Goal: Task Accomplishment & Management: Complete application form

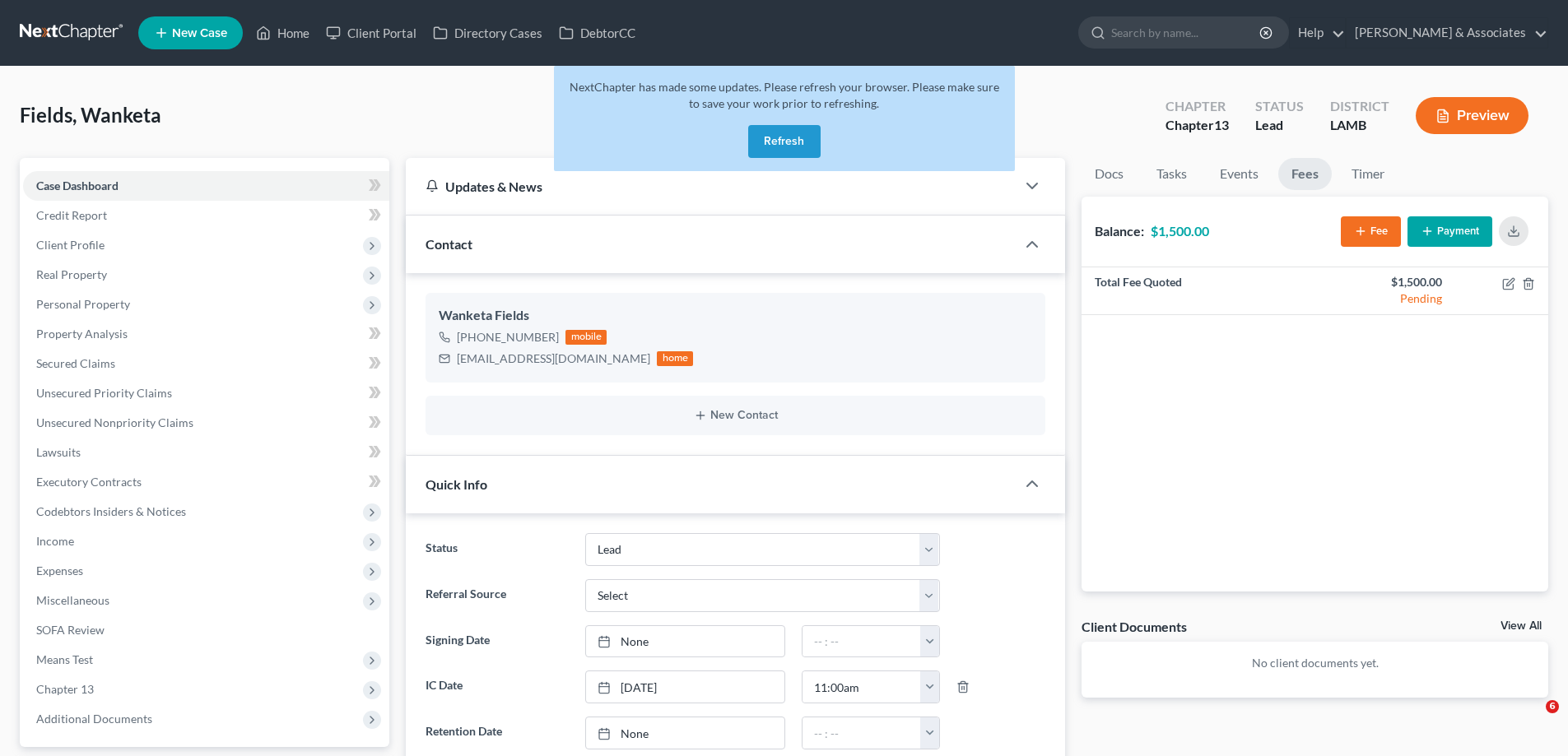
select select "13"
drag, startPoint x: 794, startPoint y: 148, endPoint x: 707, endPoint y: 132, distance: 88.5
click at [788, 148] on button "Refresh" at bounding box center [784, 142] width 72 height 33
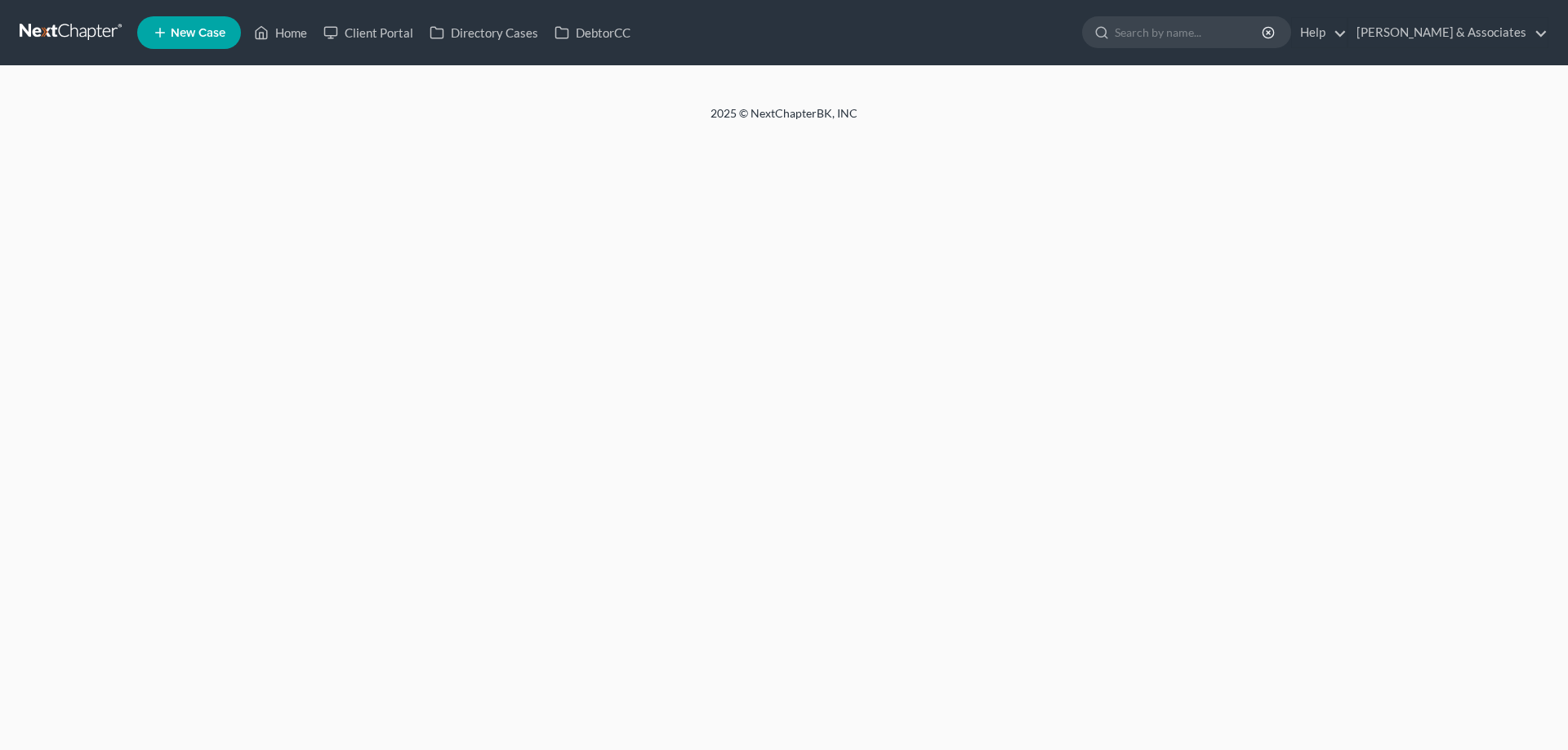
click at [184, 27] on span "New Case" at bounding box center [198, 32] width 55 height 12
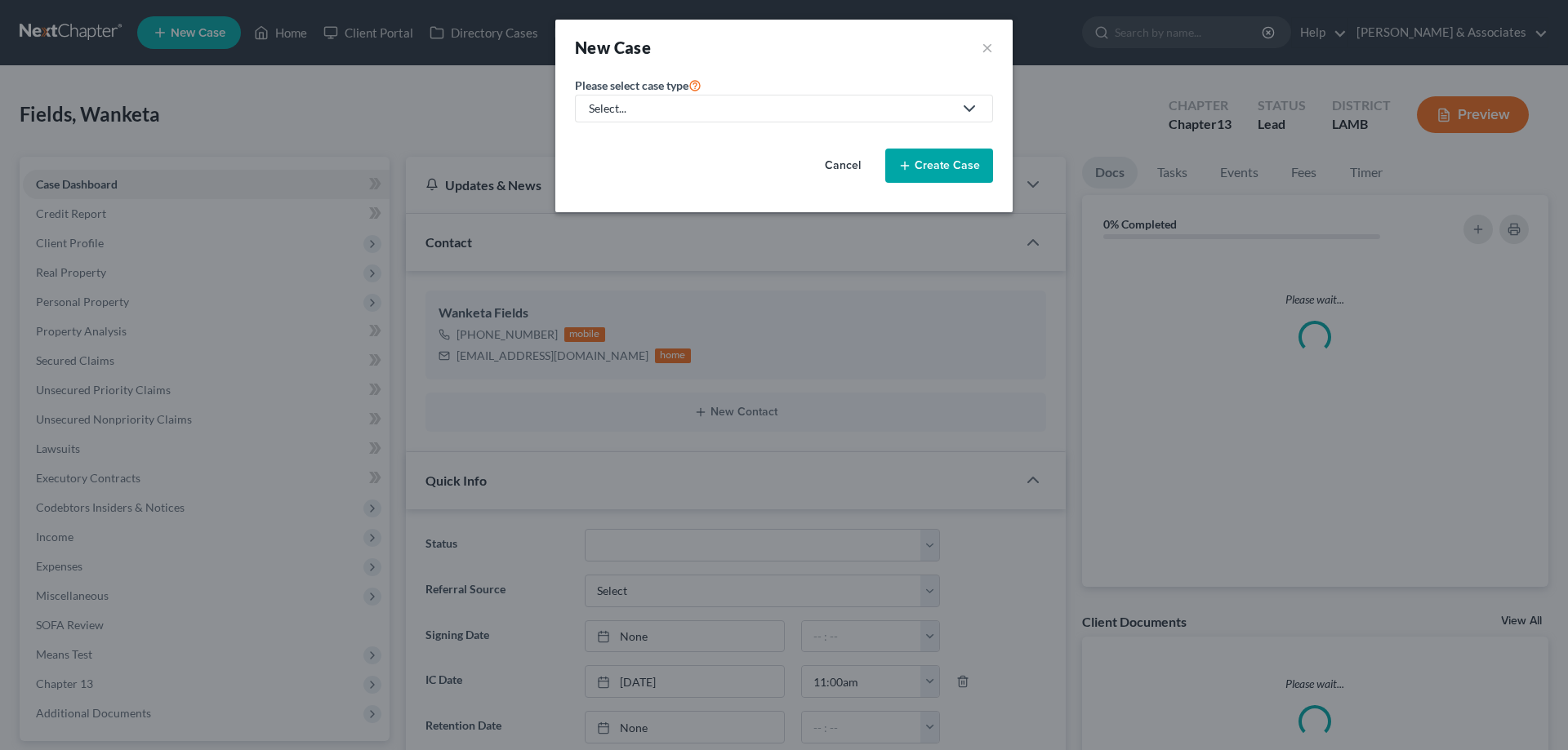
click at [730, 109] on div "Select..." at bounding box center [771, 108] width 365 height 17
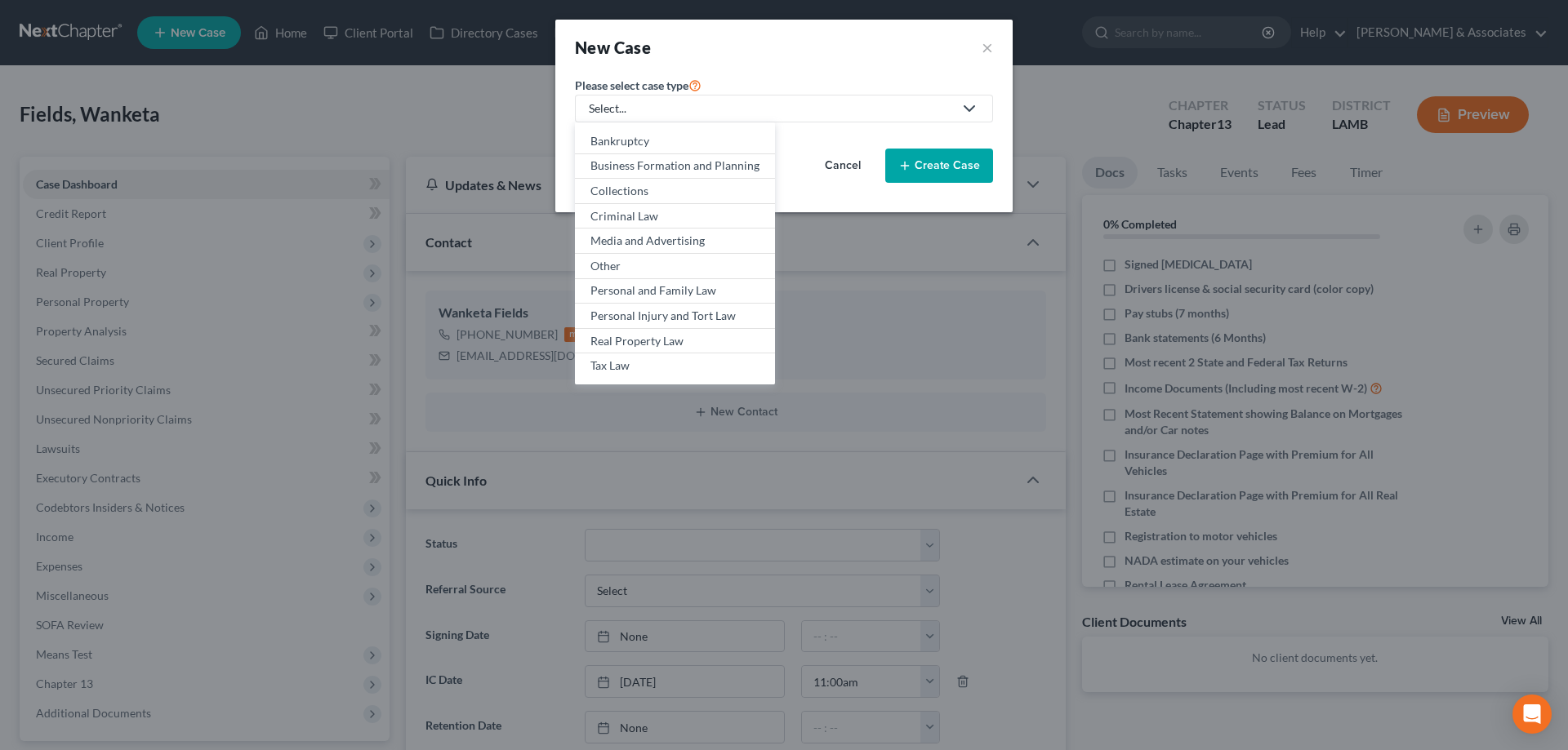
click at [700, 116] on div "Select..." at bounding box center [771, 108] width 365 height 17
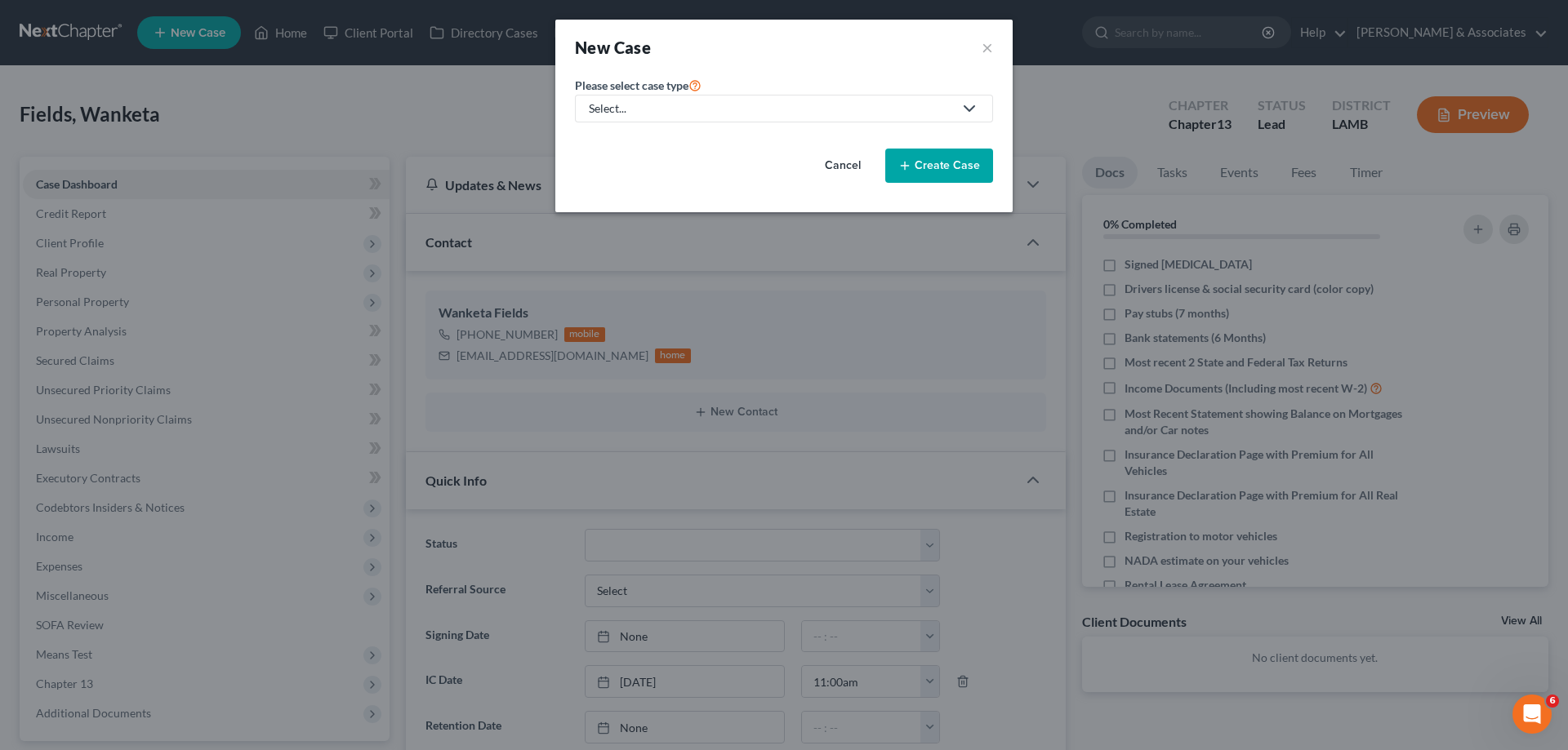
click at [694, 118] on link "Select..." at bounding box center [784, 108] width 418 height 28
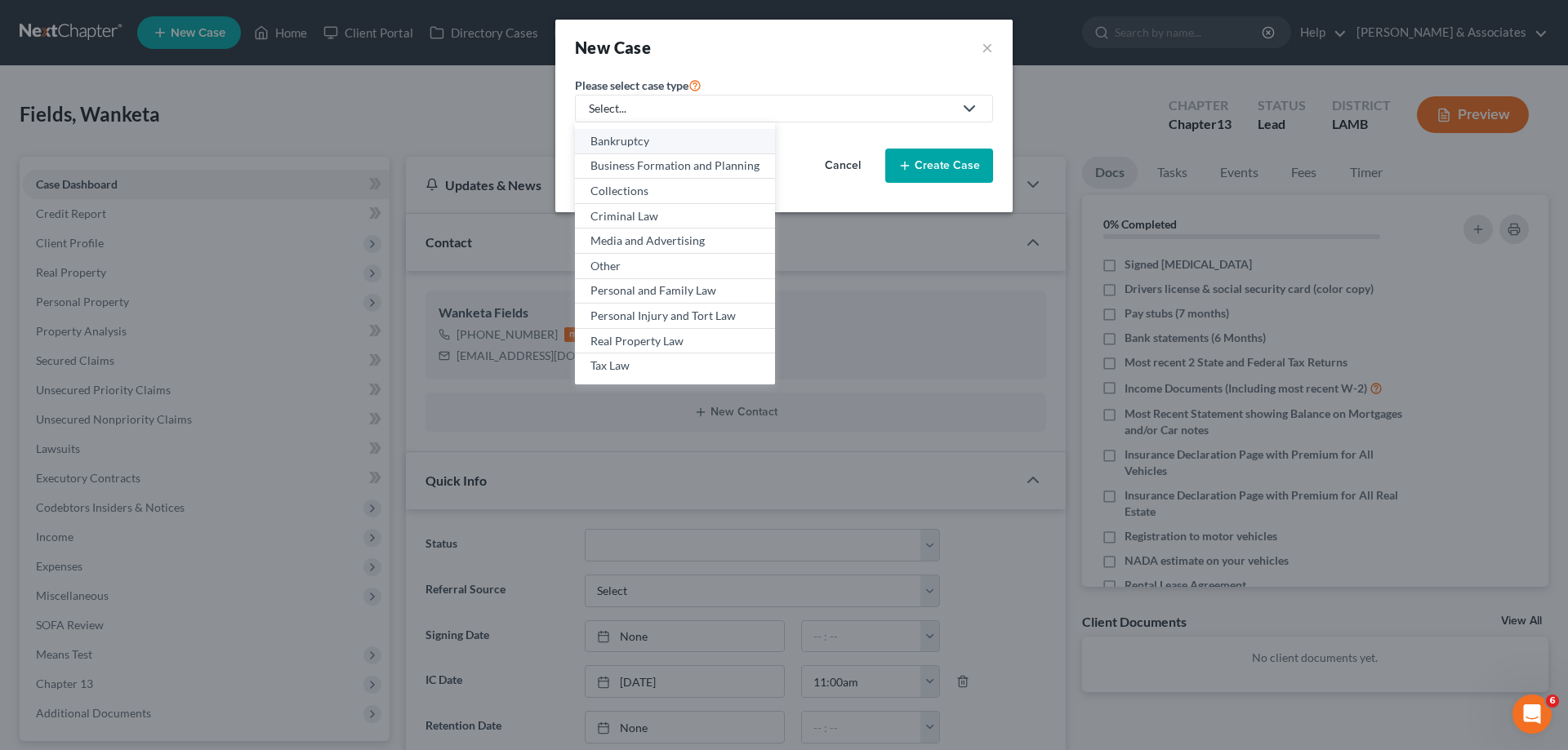
click at [634, 146] on div "Bankruptcy" at bounding box center [675, 141] width 169 height 17
select select "35"
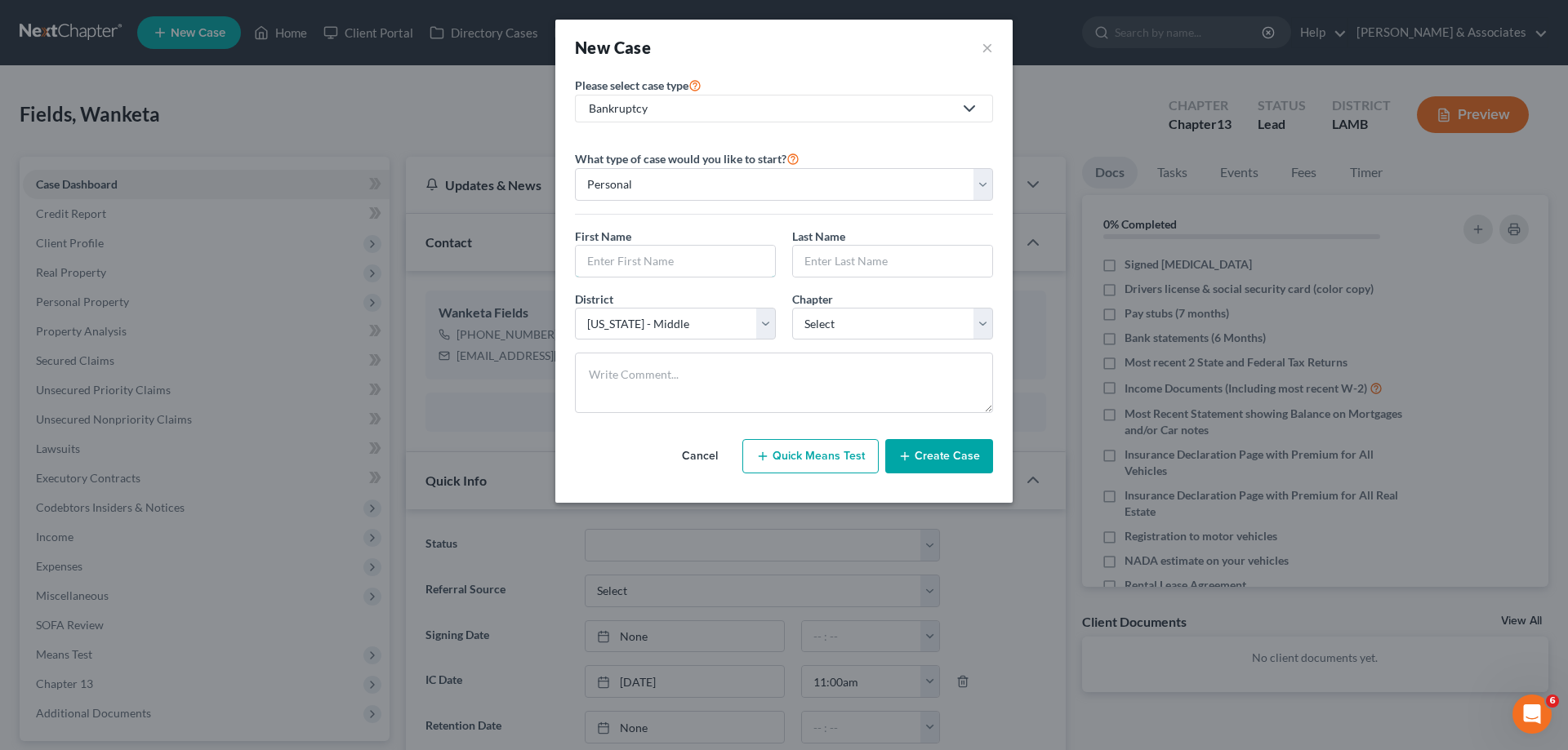
drag, startPoint x: 669, startPoint y: 270, endPoint x: 836, endPoint y: 225, distance: 173.0
click at [669, 270] on input "text" at bounding box center [675, 262] width 199 height 31
type input "Calva"
type input "Cheavious"
select select "34"
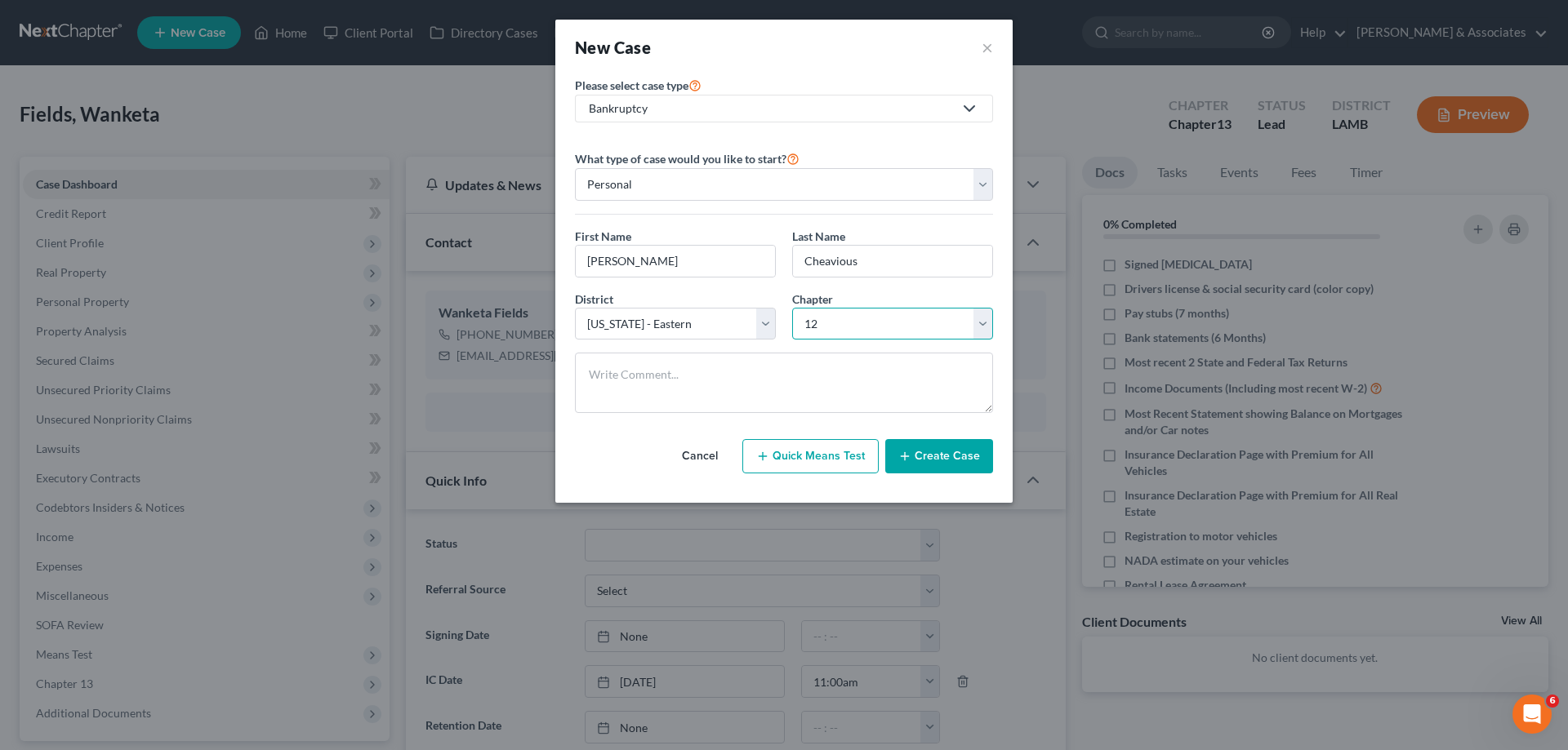
select select "3"
click at [964, 447] on button "Create Case" at bounding box center [939, 455] width 107 height 34
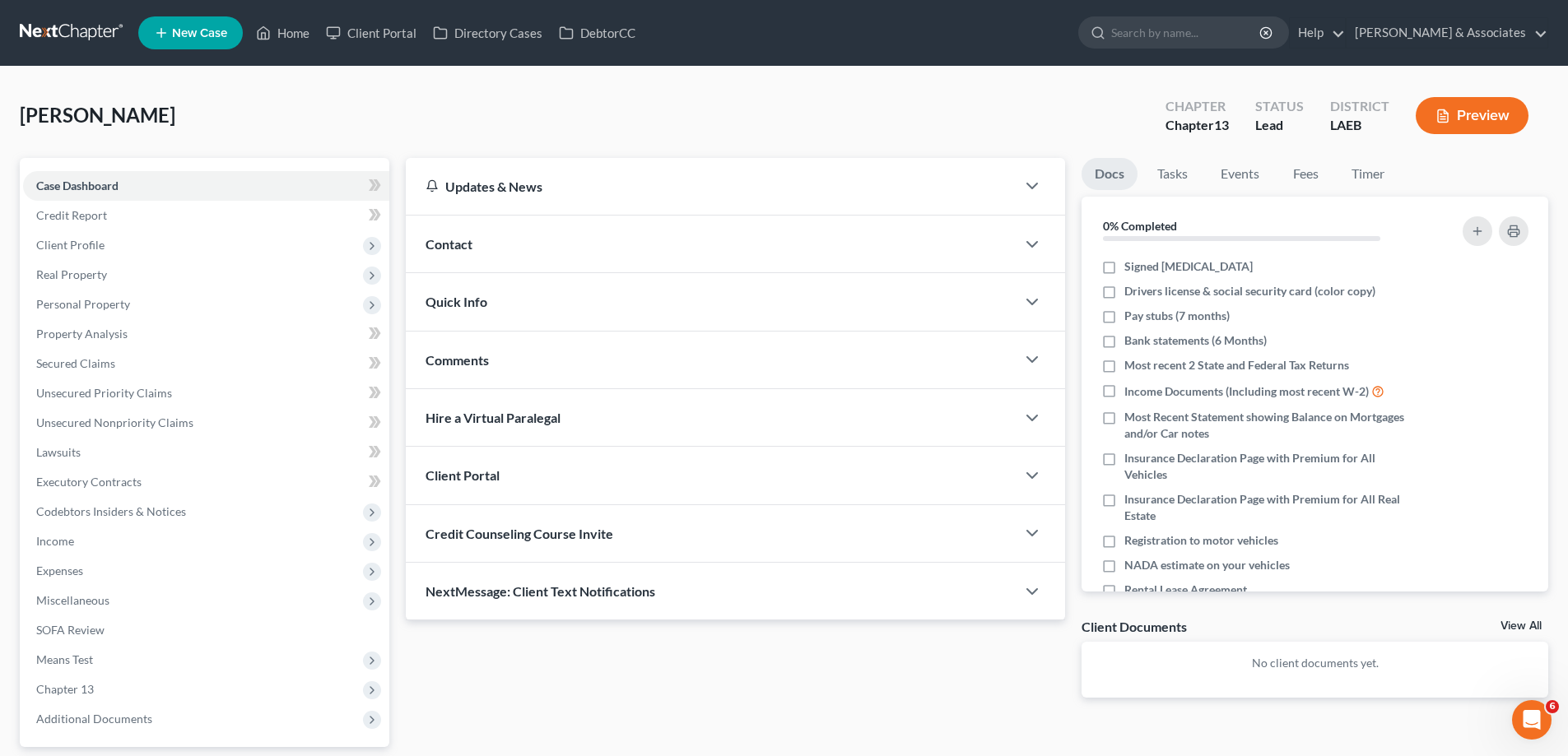
click at [716, 368] on div "Comments" at bounding box center [710, 359] width 610 height 56
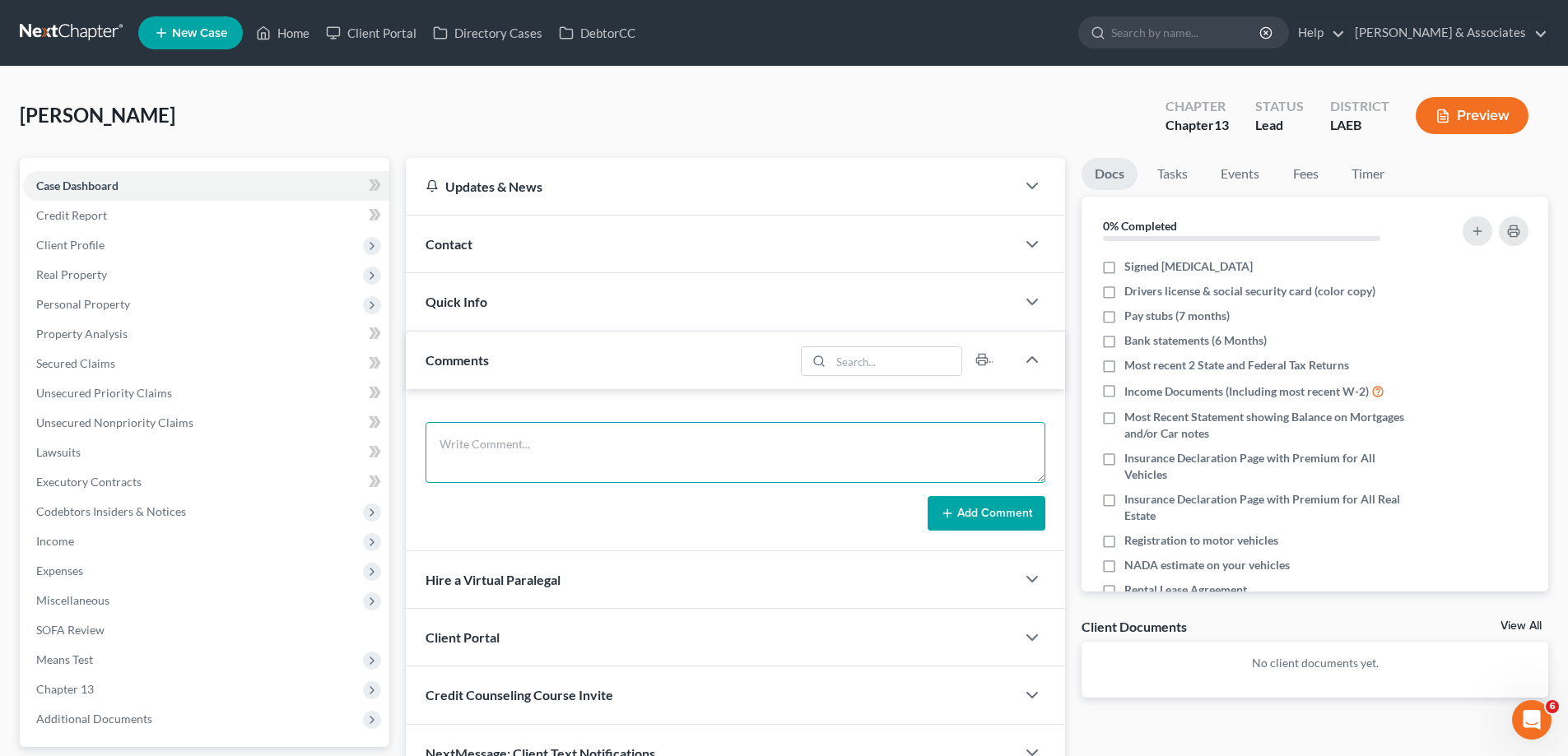
click at [535, 460] on textarea at bounding box center [736, 452] width 620 height 61
paste textarea "Did eval with Calva, 29000 in GUS 3800 in taxes home is over the exemption. Quo…"
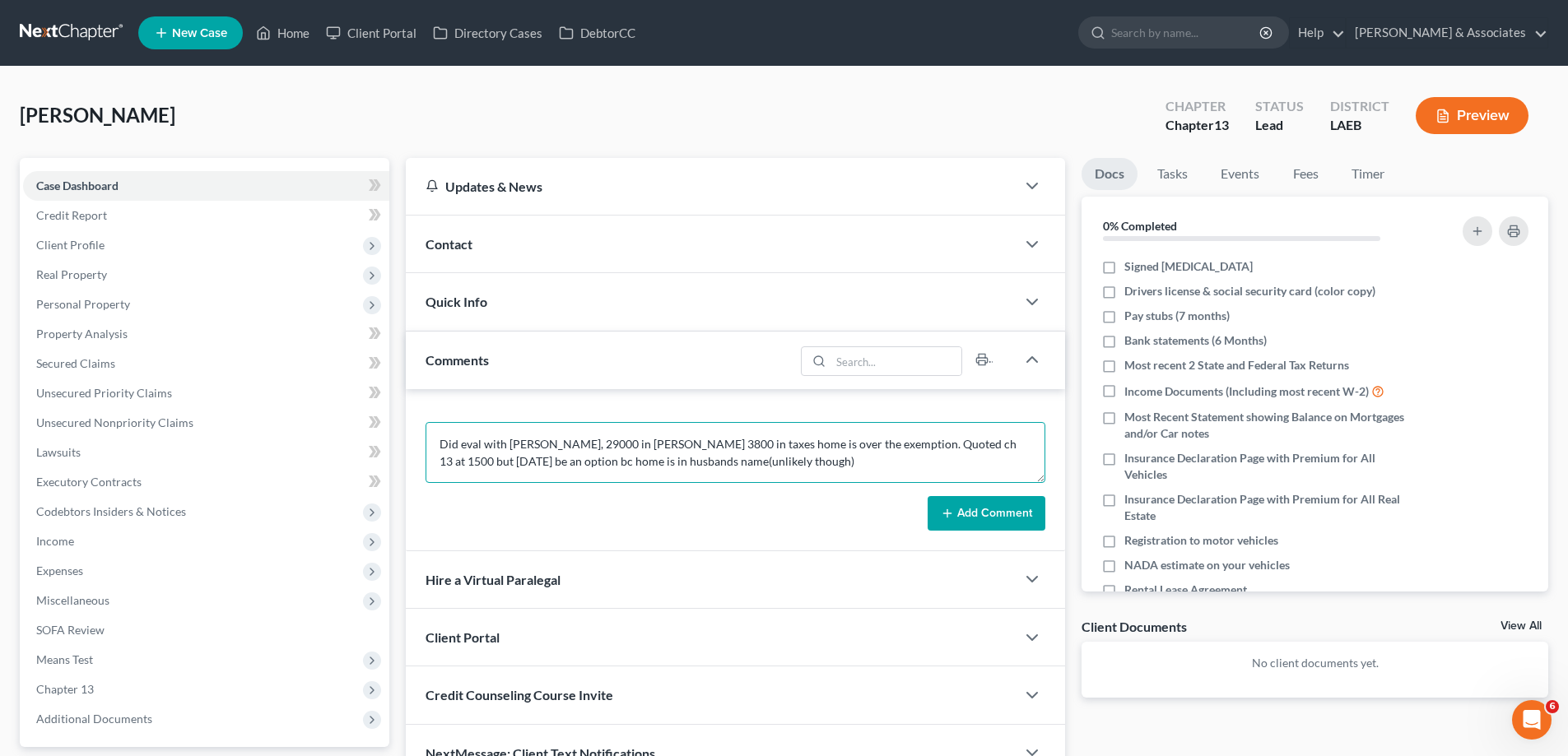
type textarea "Did eval with Calva, 29000 in GUS 3800 in taxes home is over the exemption. Quo…"
click at [956, 509] on button "Add Comment" at bounding box center [986, 513] width 118 height 34
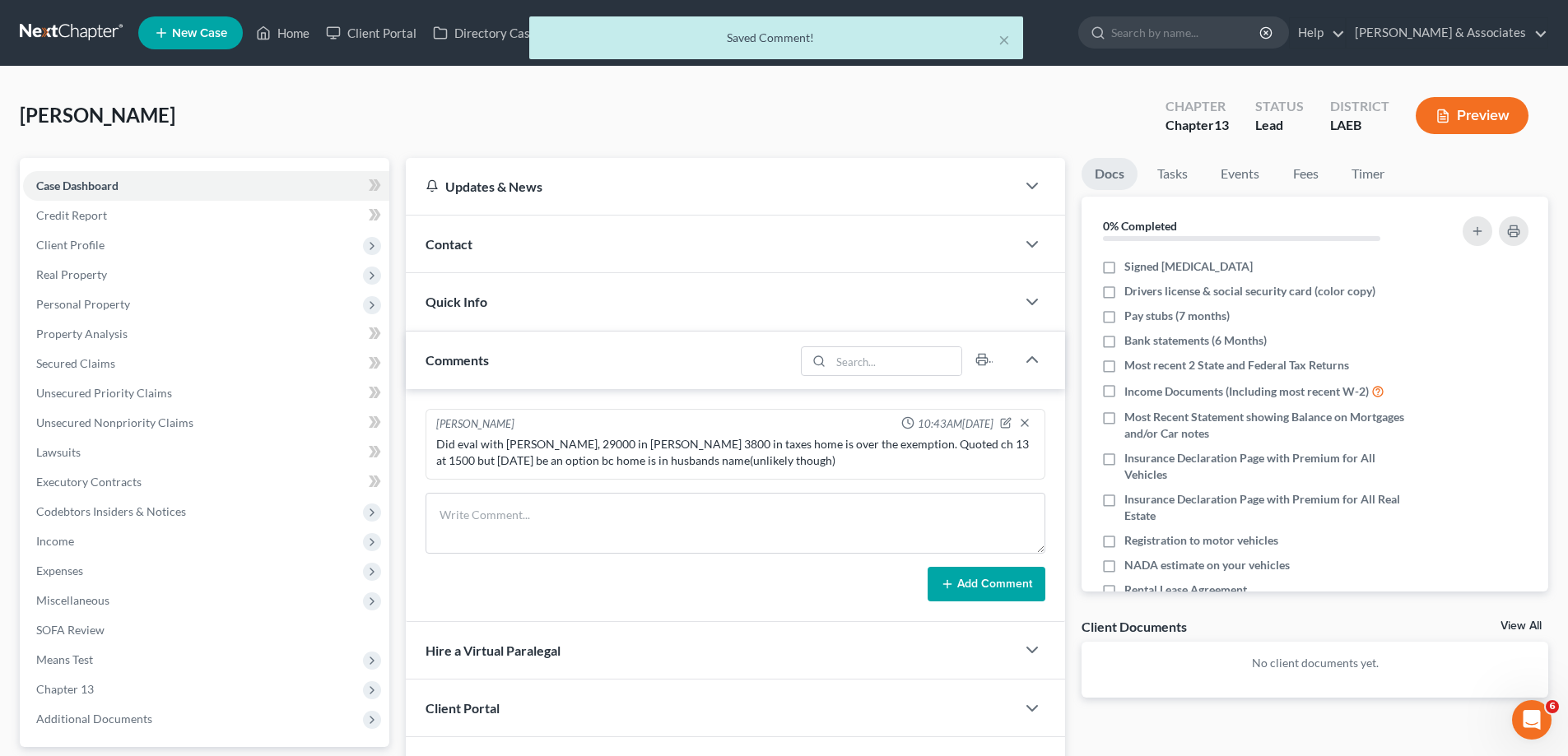
click at [943, 256] on div "Contact" at bounding box center [710, 243] width 610 height 56
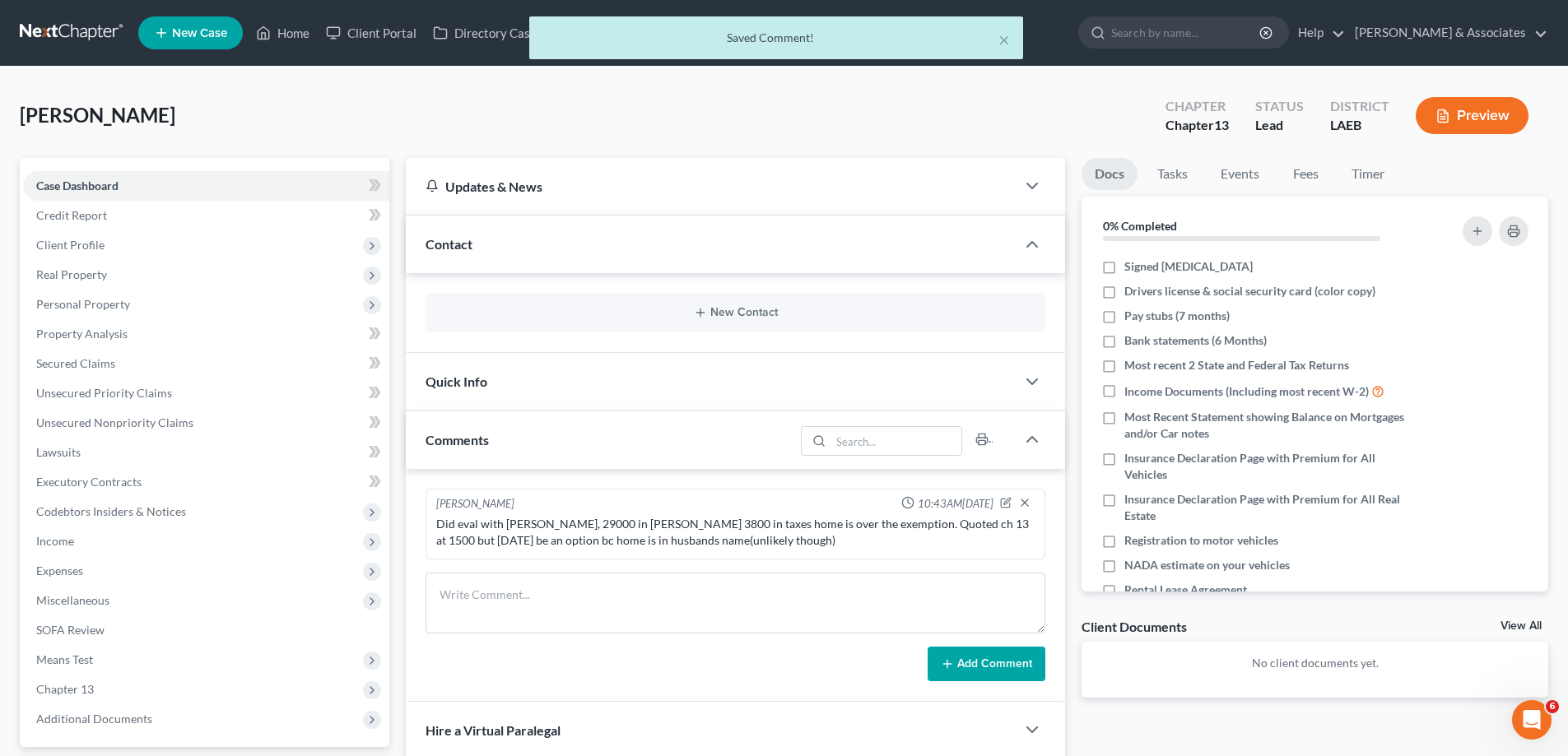
click at [759, 291] on div "New Contact" at bounding box center [735, 313] width 659 height 80
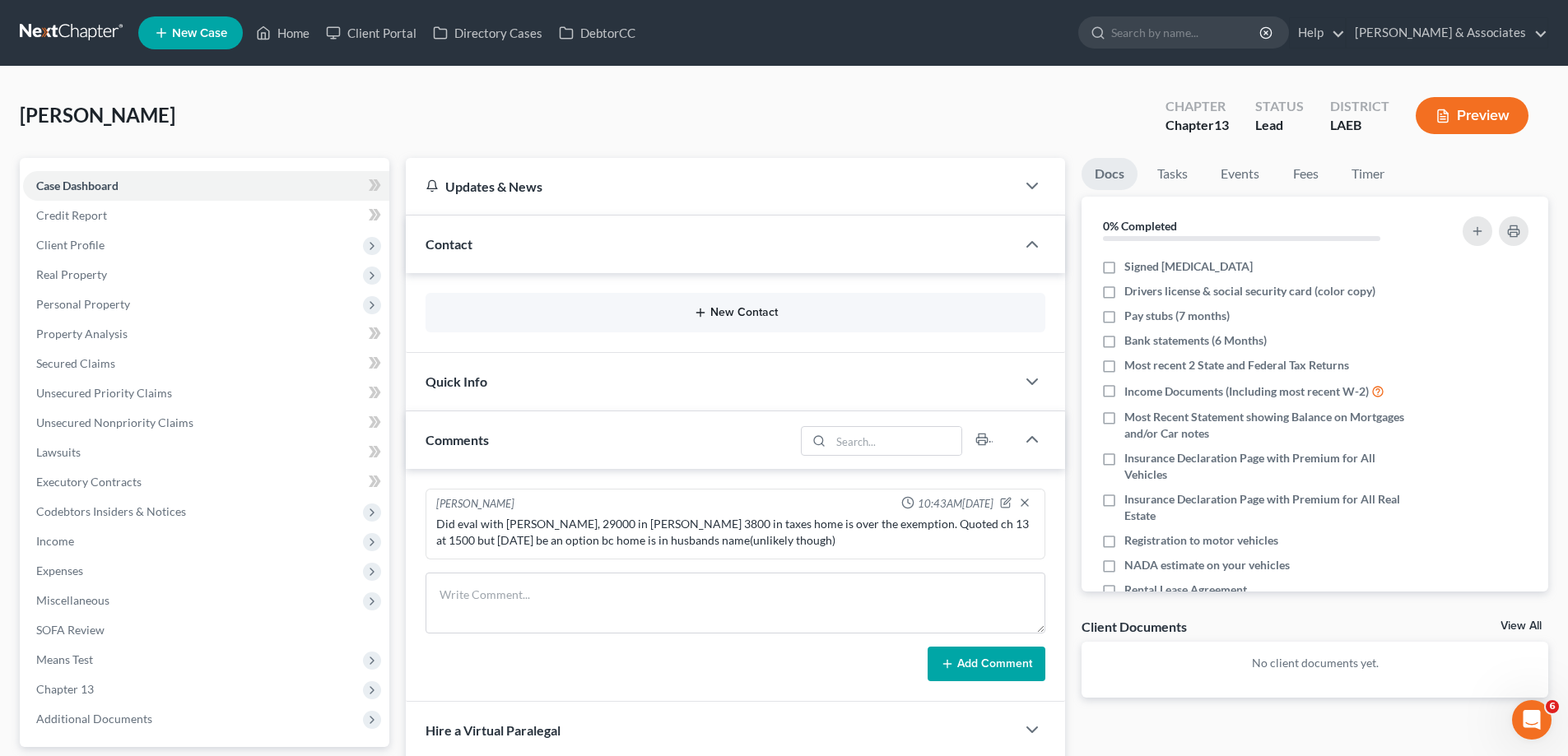
click at [739, 313] on button "New Contact" at bounding box center [735, 313] width 593 height 13
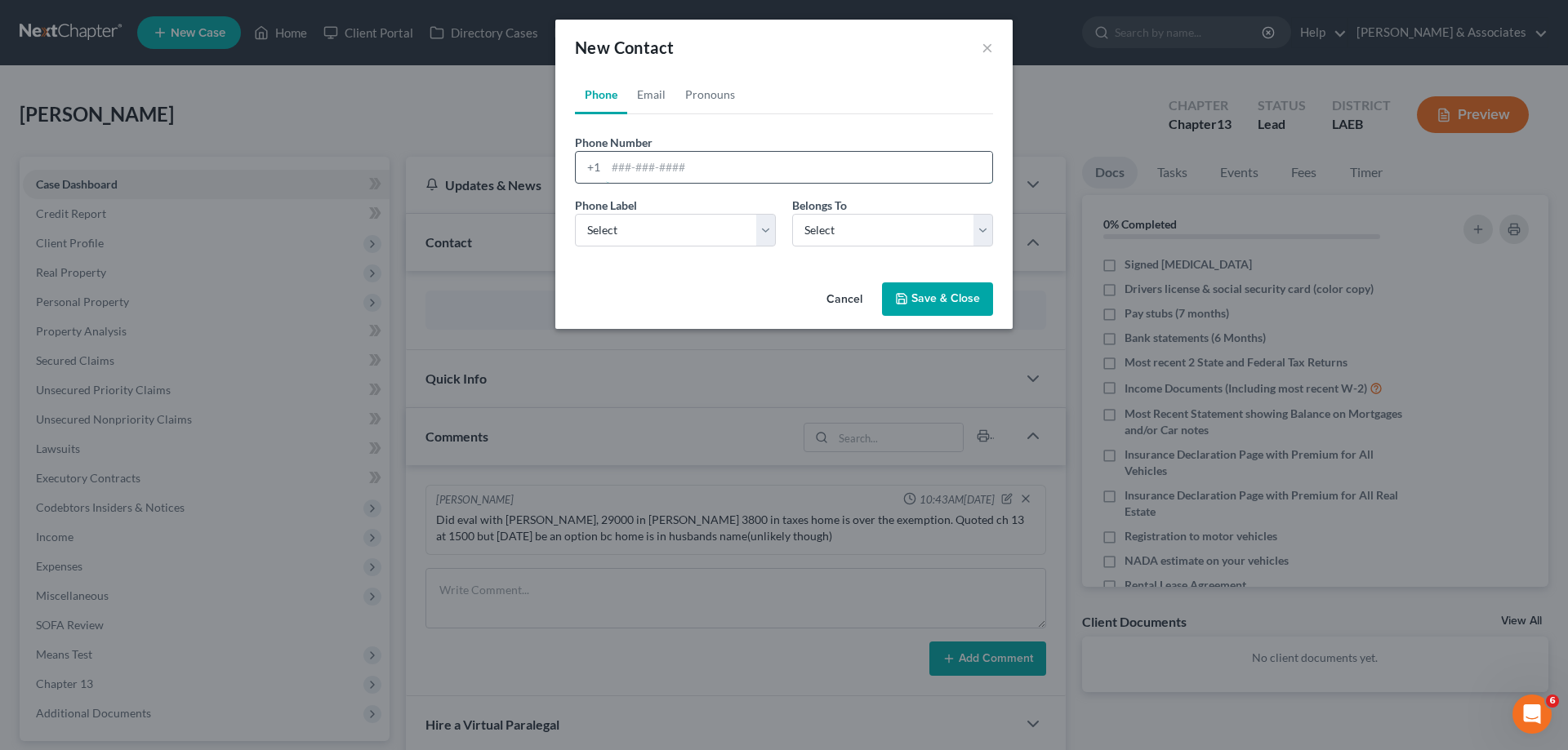
click at [665, 165] on input "tel" at bounding box center [799, 167] width 387 height 31
paste input "817-706-8831"
type input "817-706-8831"
click at [692, 240] on select "Select Mobile Home Work Other" at bounding box center [675, 230] width 201 height 33
select select "0"
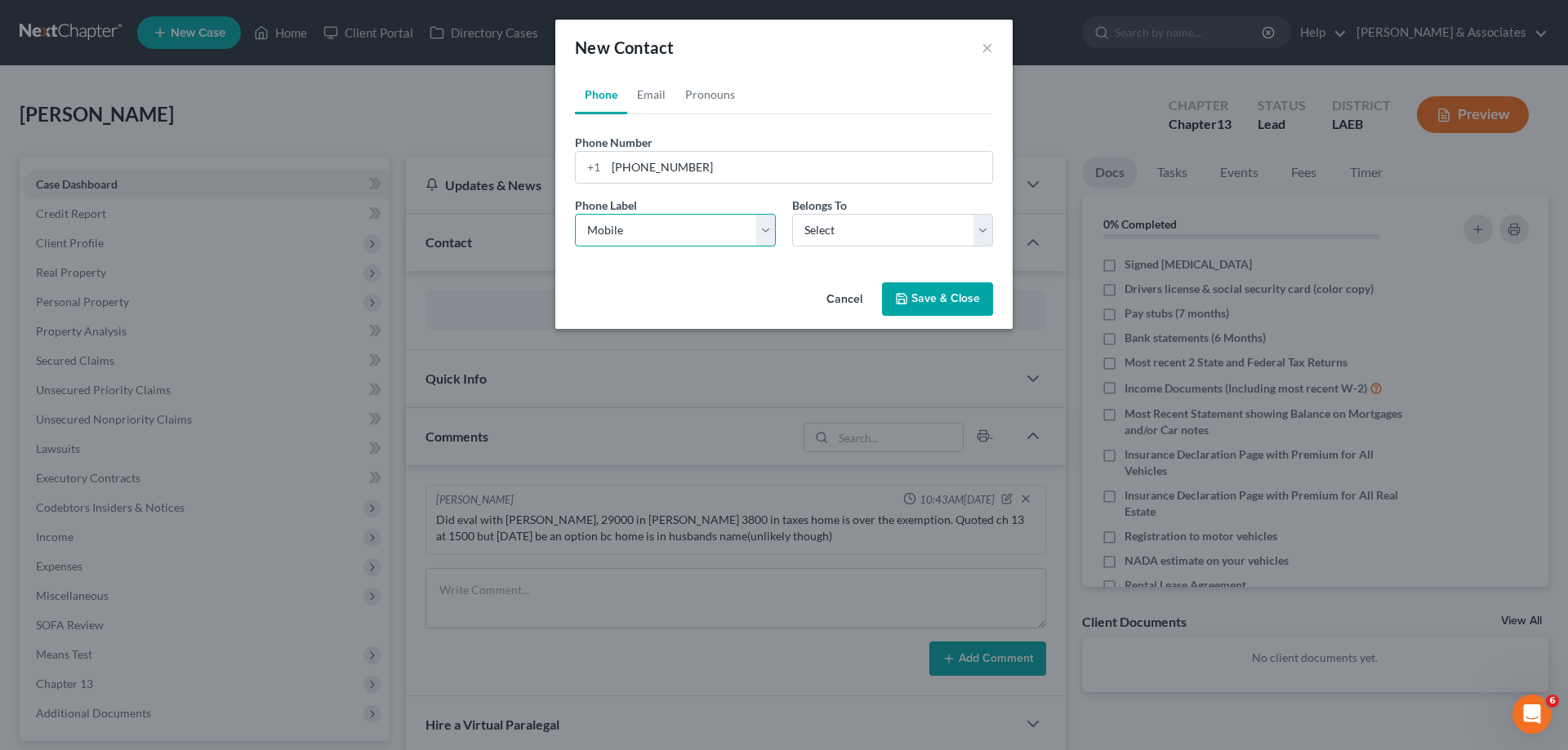
click at [575, 214] on select "Select Mobile Home Work Other" at bounding box center [675, 230] width 201 height 33
click at [854, 235] on select "Select Client Other" at bounding box center [892, 230] width 201 height 33
select select "0"
click at [792, 214] on select "Select Client Other" at bounding box center [892, 230] width 201 height 33
select select "0"
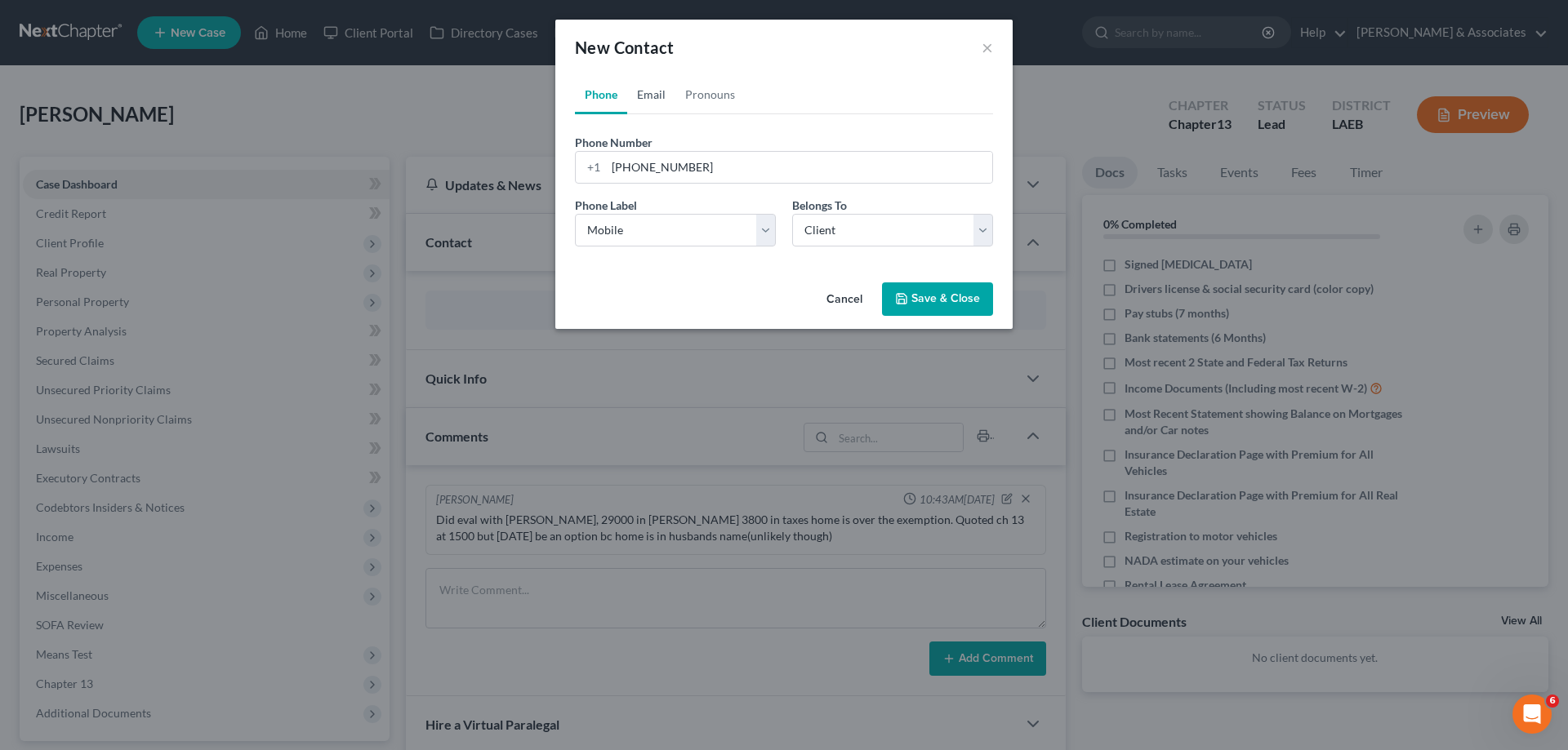
click at [655, 98] on link "Email" at bounding box center [651, 95] width 48 height 39
click at [704, 157] on input "email" at bounding box center [799, 167] width 387 height 31
paste input "calvade24@gmail.com"
type input "calvade24@gmail.com"
click at [650, 231] on select "Select Home Work Other" at bounding box center [675, 230] width 201 height 33
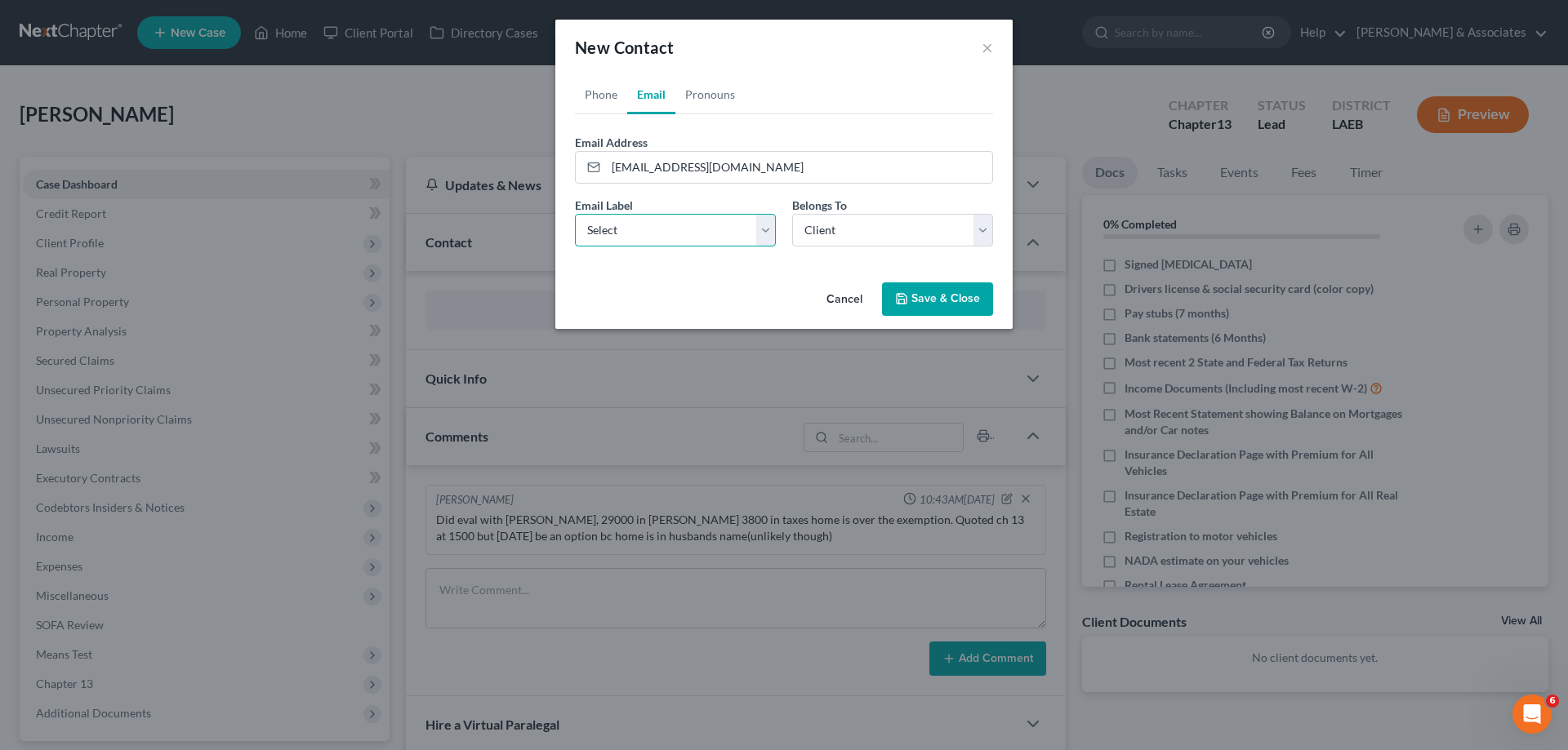
select select "0"
click at [575, 214] on select "Select Home Work Other" at bounding box center [675, 230] width 201 height 33
click at [933, 291] on button "Save & Close" at bounding box center [937, 299] width 111 height 34
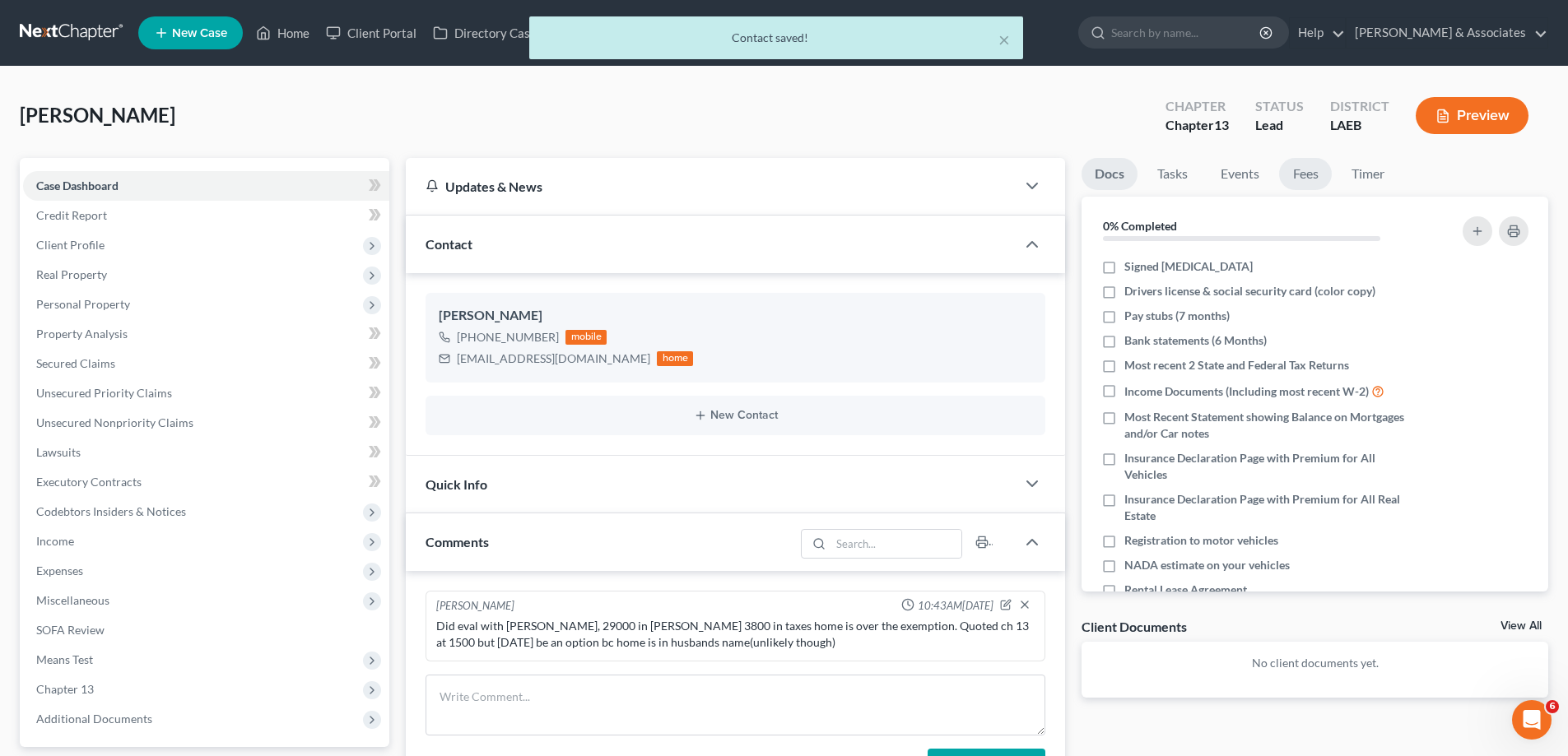
click at [1307, 173] on link "Fees" at bounding box center [1305, 174] width 53 height 32
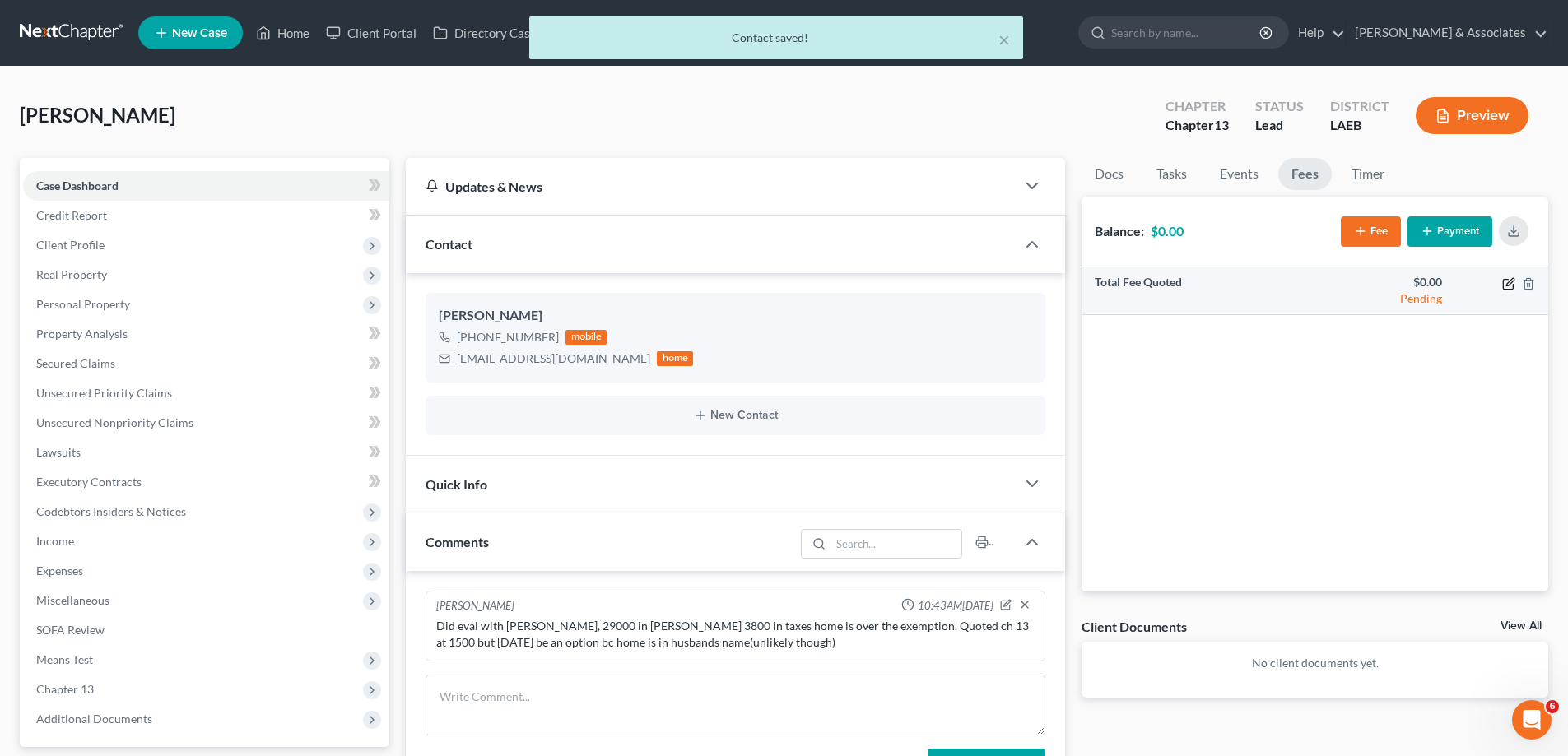
click at [1508, 281] on icon "button" at bounding box center [1509, 284] width 13 height 13
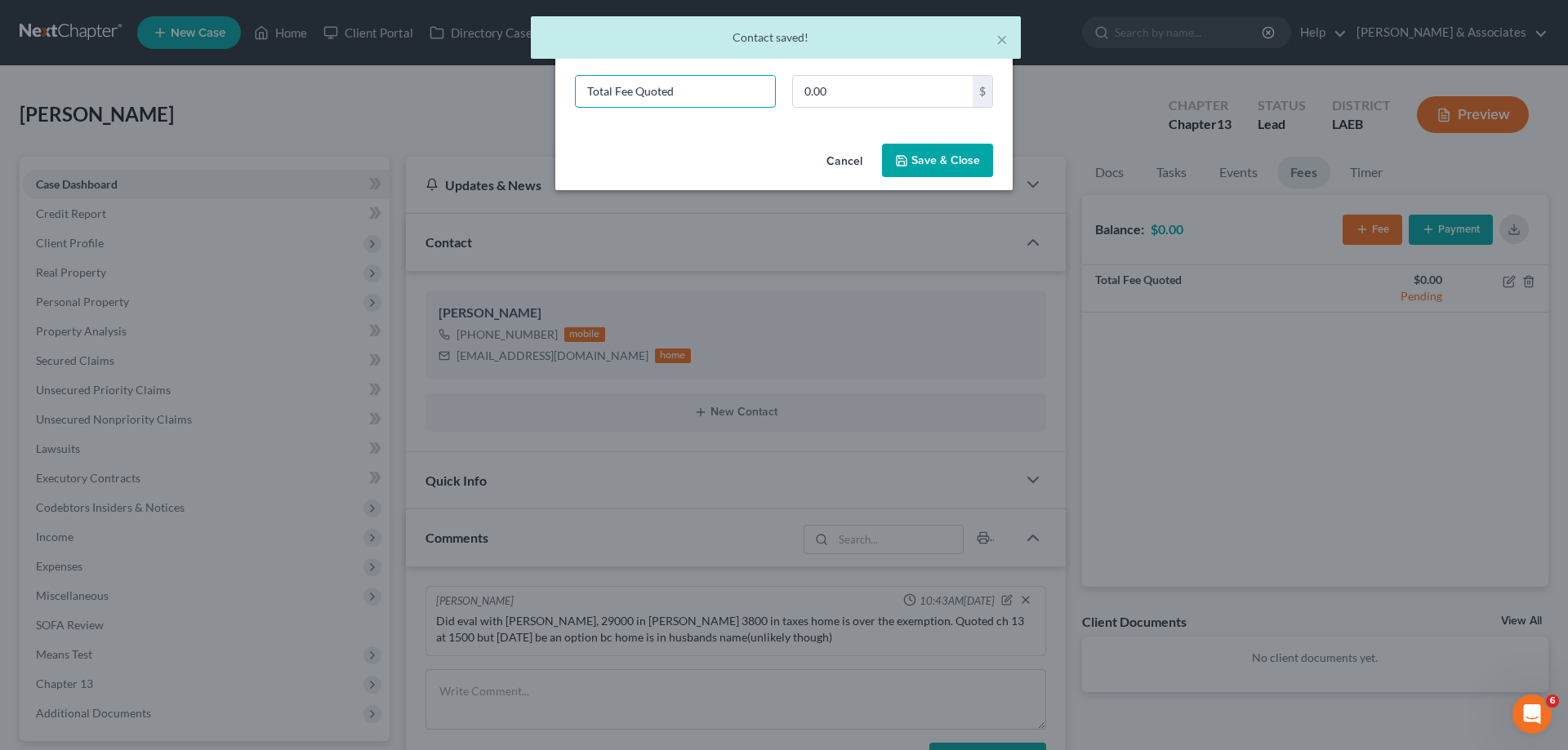
drag, startPoint x: 722, startPoint y: 96, endPoint x: 302, endPoint y: 80, distance: 420.3
click at [322, 87] on div "New Fee Edit Fee × Total Fee Quoted 0.00 $ Cancel Save & Close" at bounding box center [784, 375] width 1568 height 750
type input "ch 13"
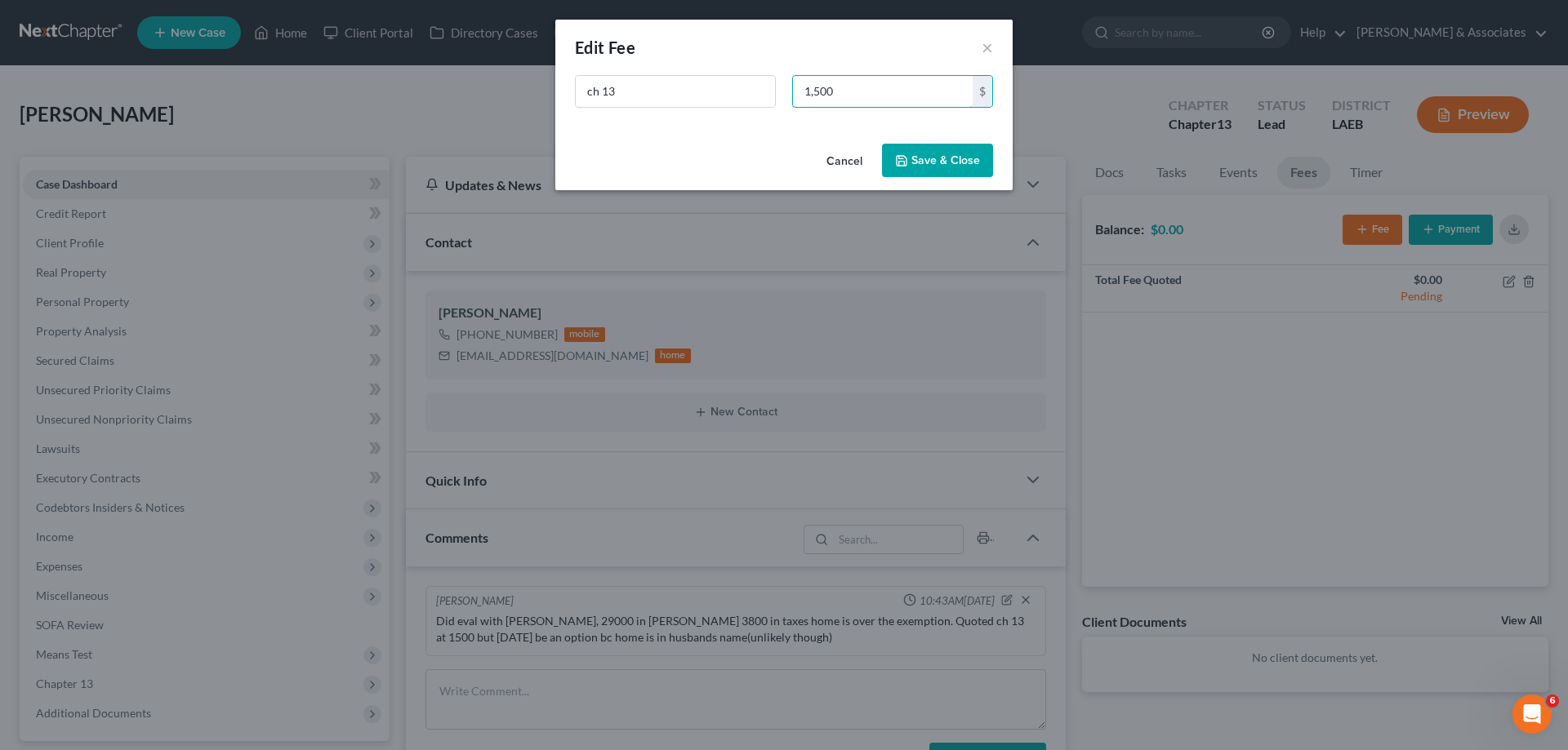
type input "1,500"
click at [913, 170] on button "Save & Close" at bounding box center [937, 160] width 111 height 34
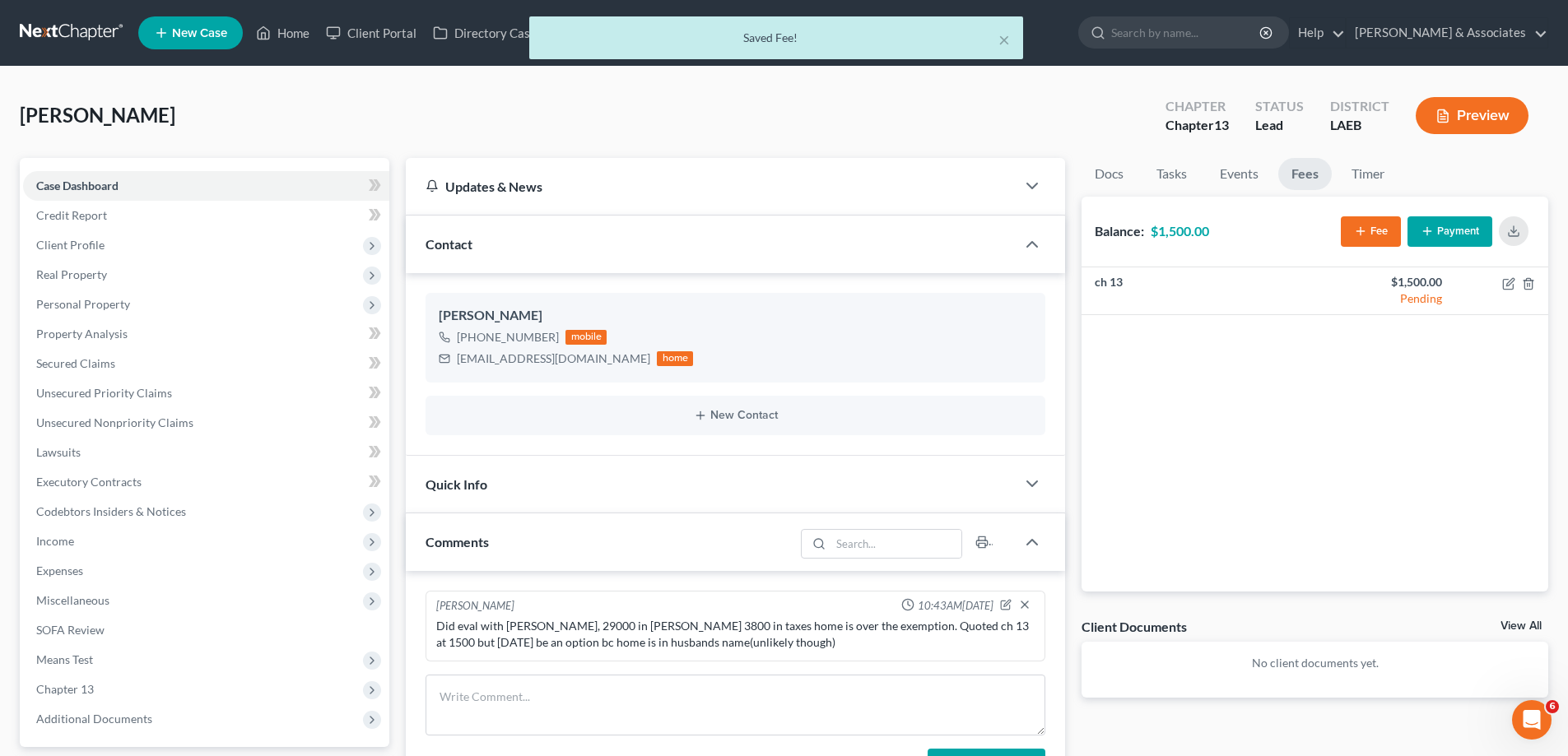
click at [1523, 627] on link "View All" at bounding box center [1521, 626] width 41 height 11
